Goal: Find contact information: Find contact information

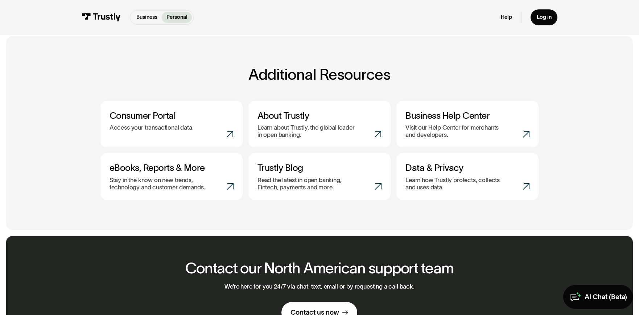
scroll to position [278, 0]
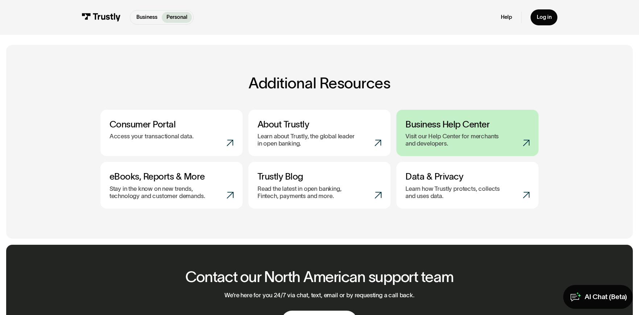
click at [473, 128] on h3 "Business Help Center" at bounding box center [467, 124] width 124 height 11
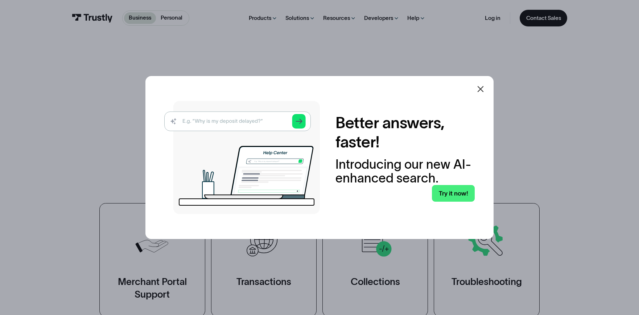
click at [483, 87] on icon at bounding box center [480, 89] width 9 height 9
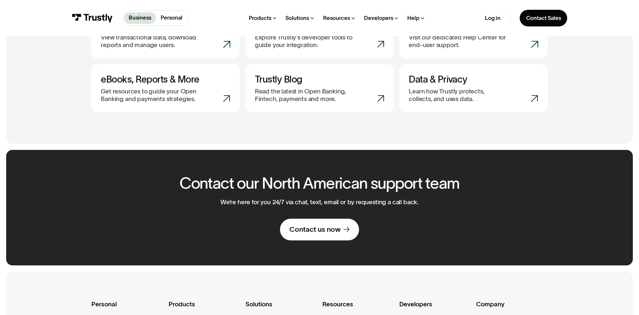
scroll to position [519, 0]
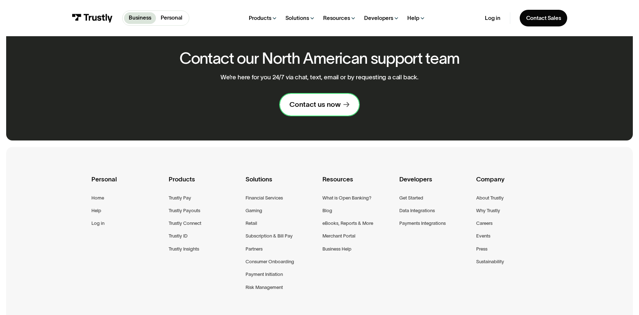
click at [304, 109] on div "Contact us now" at bounding box center [314, 104] width 51 height 9
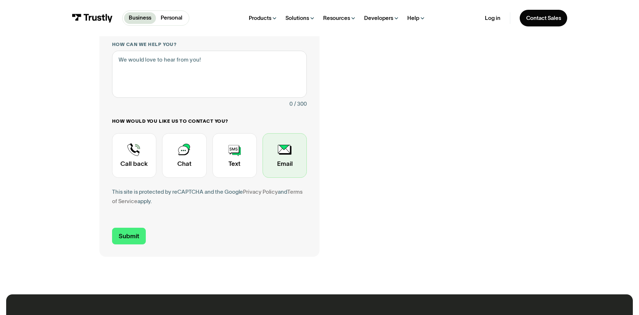
scroll to position [207, 0]
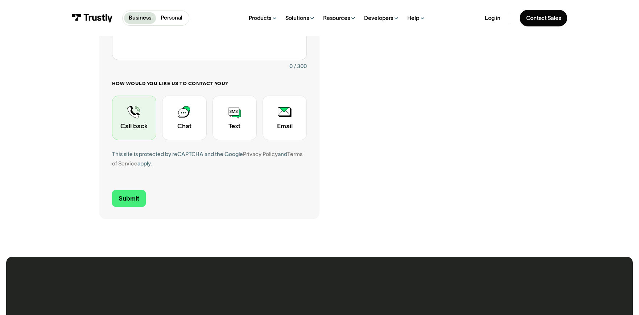
click at [142, 132] on div "Contact Trustly Support" at bounding box center [134, 118] width 44 height 44
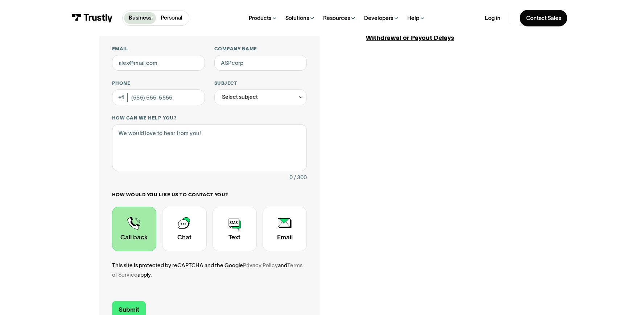
scroll to position [95, 0]
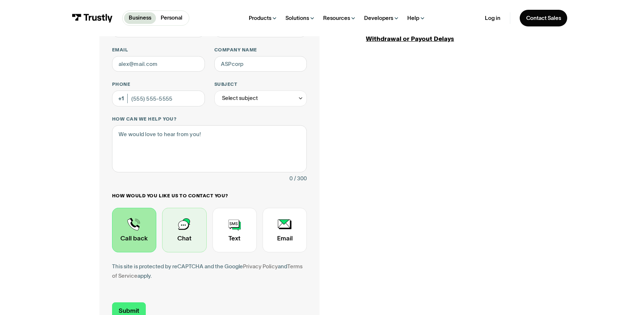
click at [187, 248] on div "Contact Trustly Support" at bounding box center [184, 230] width 44 height 44
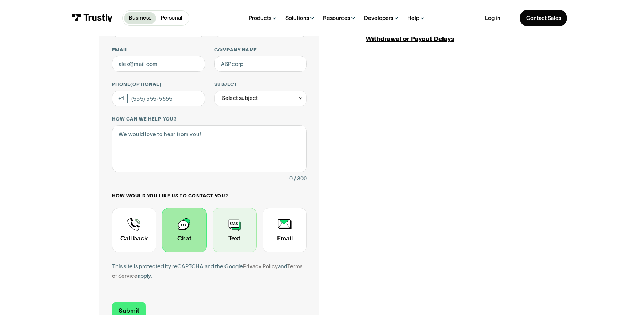
click at [224, 235] on div "Contact Trustly Support" at bounding box center [235, 230] width 44 height 44
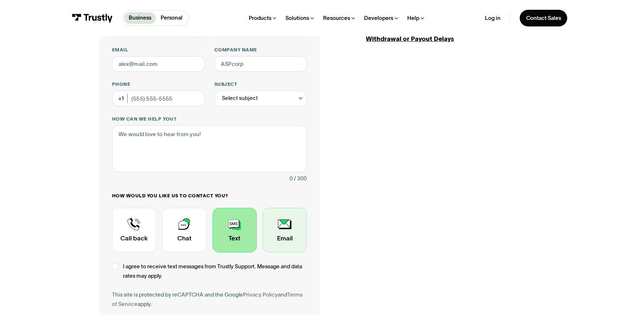
click at [281, 235] on div "Contact Trustly Support" at bounding box center [285, 230] width 44 height 44
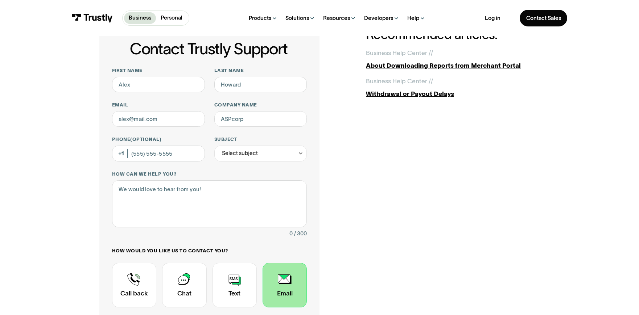
scroll to position [0, 0]
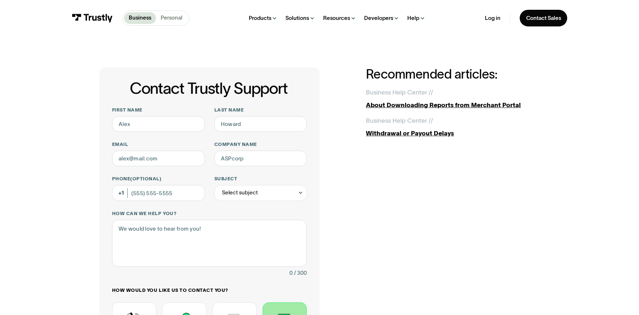
click at [170, 16] on p "Personal" at bounding box center [172, 18] width 22 height 8
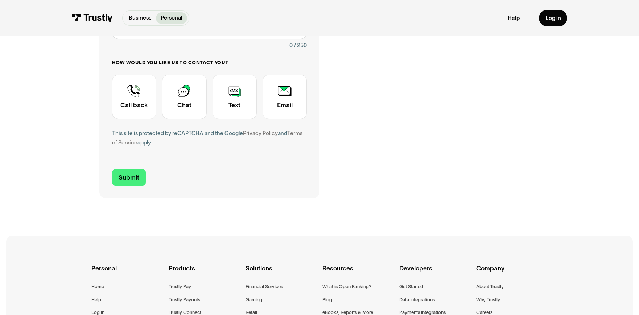
scroll to position [399, 0]
